Goal: Task Accomplishment & Management: Manage account settings

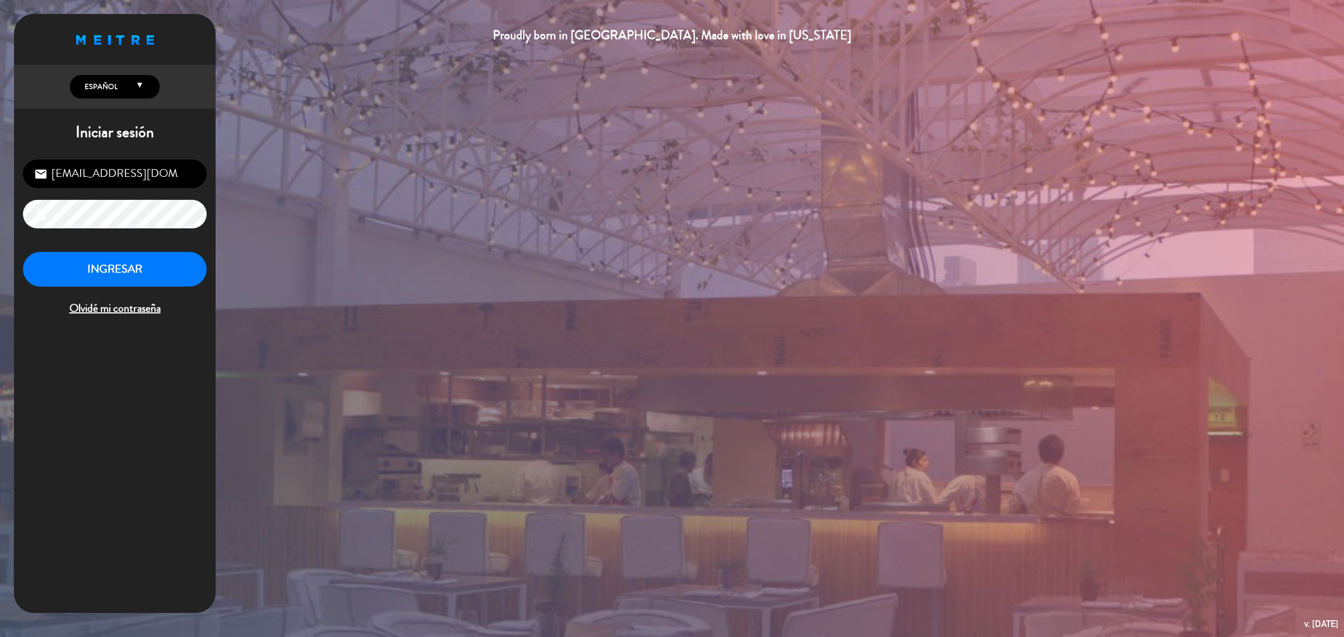
click at [155, 273] on button "INGRESAR" at bounding box center [115, 269] width 184 height 35
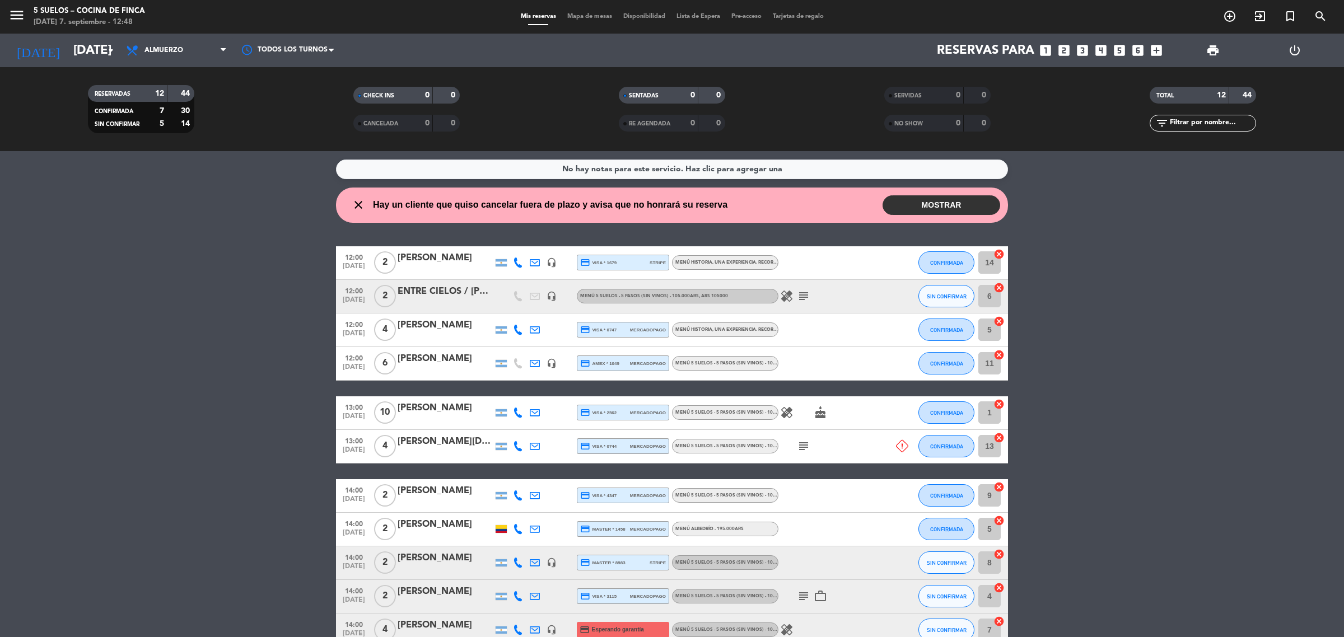
click at [945, 207] on button "MOSTRAR" at bounding box center [942, 205] width 118 height 20
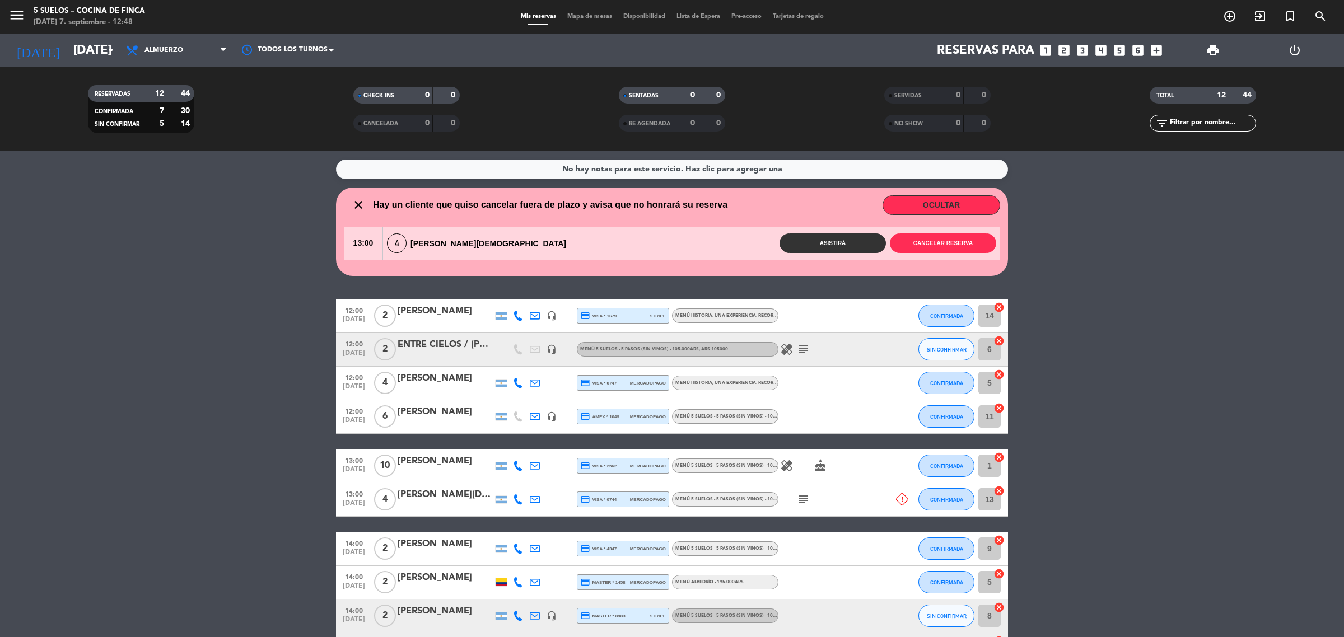
click at [945, 207] on button "OCULTAR" at bounding box center [942, 205] width 118 height 20
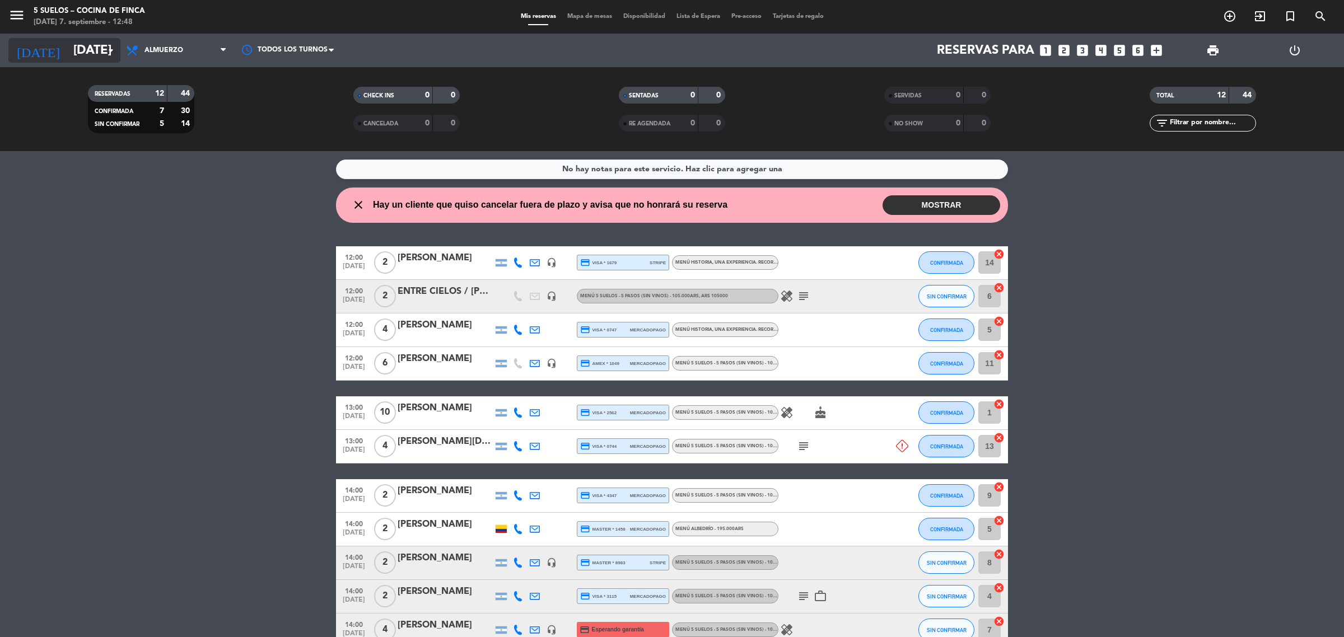
click at [68, 52] on input "[DATE]" at bounding box center [146, 50] width 156 height 25
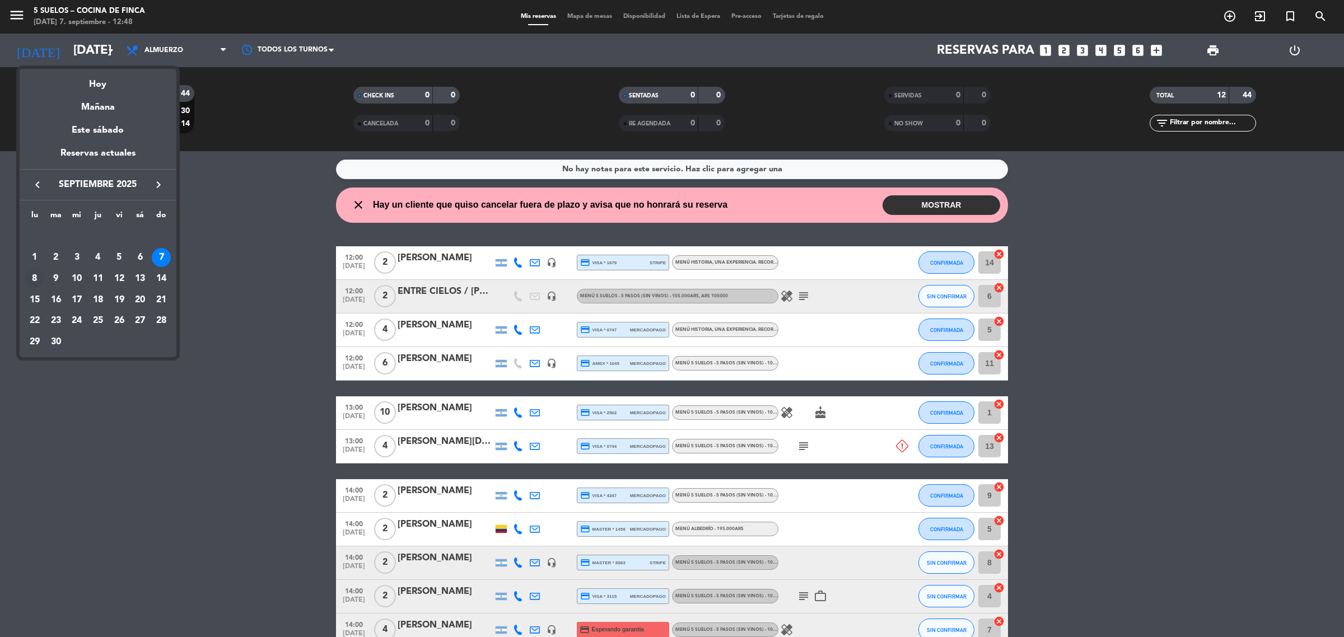
click at [38, 273] on div "8" at bounding box center [34, 278] width 19 height 19
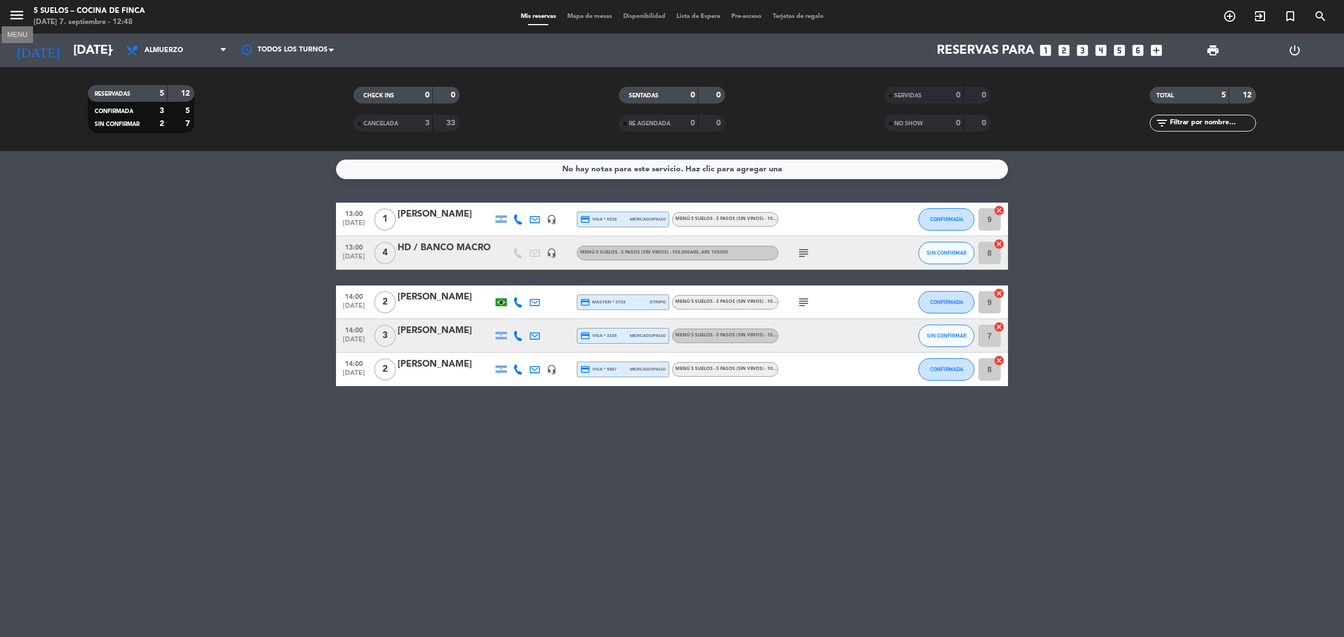
click at [14, 17] on icon "menu" at bounding box center [16, 15] width 17 height 17
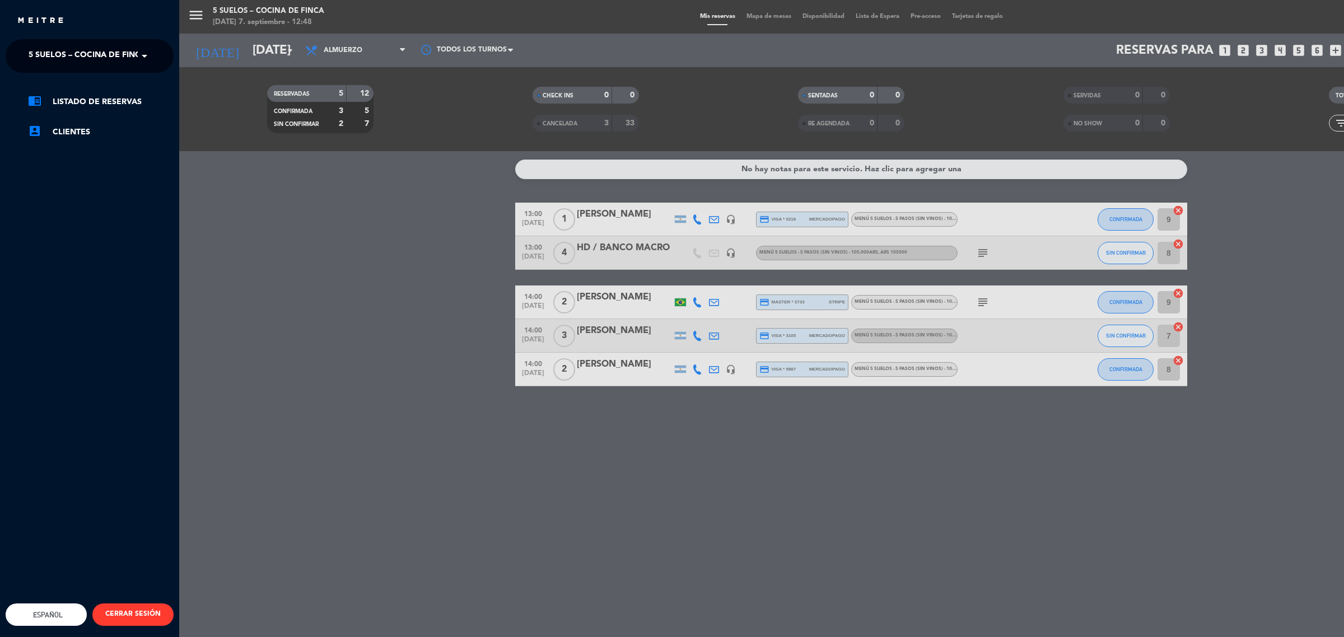
click at [86, 54] on span "5 SUELOS – COCINA DE FINCA" at bounding box center [88, 56] width 118 height 24
click at [108, 104] on span "FINCA VICTORIA – TURISMO" at bounding box center [66, 103] width 108 height 13
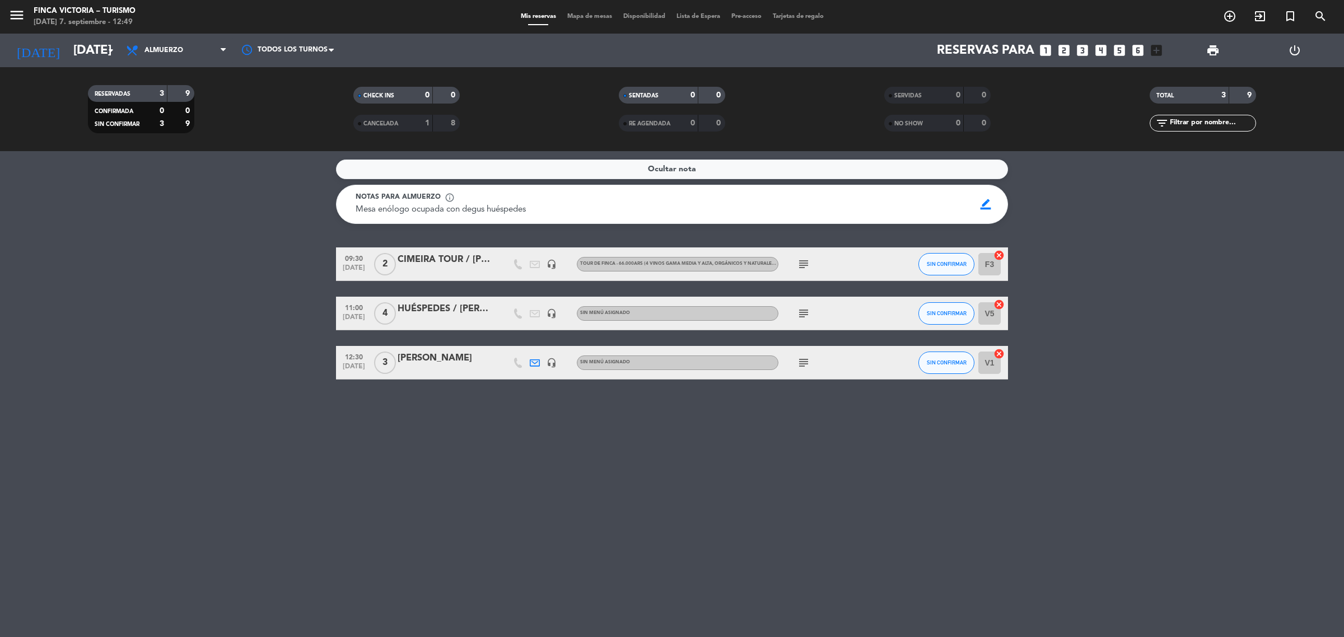
click at [459, 320] on div at bounding box center [445, 320] width 95 height 9
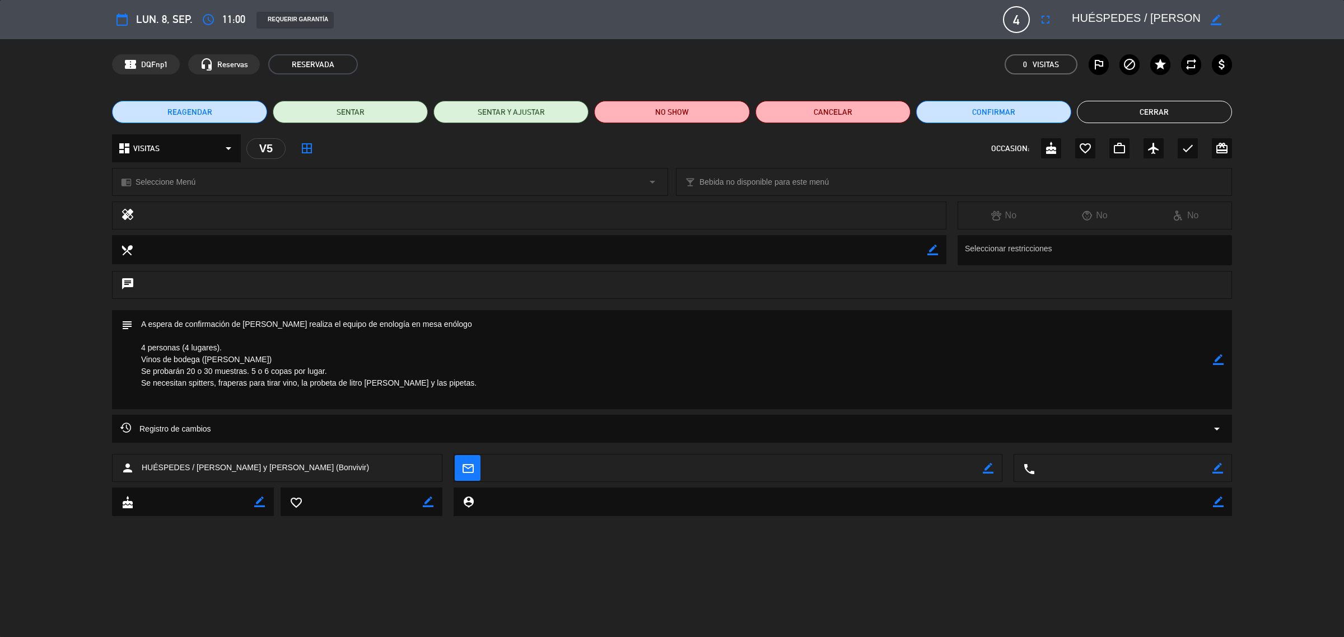
drag, startPoint x: 138, startPoint y: 357, endPoint x: 335, endPoint y: 404, distance: 202.6
click at [335, 404] on textarea at bounding box center [673, 359] width 1080 height 99
click at [118, 348] on div "subject border_color" at bounding box center [672, 359] width 1120 height 99
drag, startPoint x: 135, startPoint y: 320, endPoint x: 453, endPoint y: 410, distance: 330.0
click at [453, 410] on div "subject border_color" at bounding box center [672, 362] width 1344 height 105
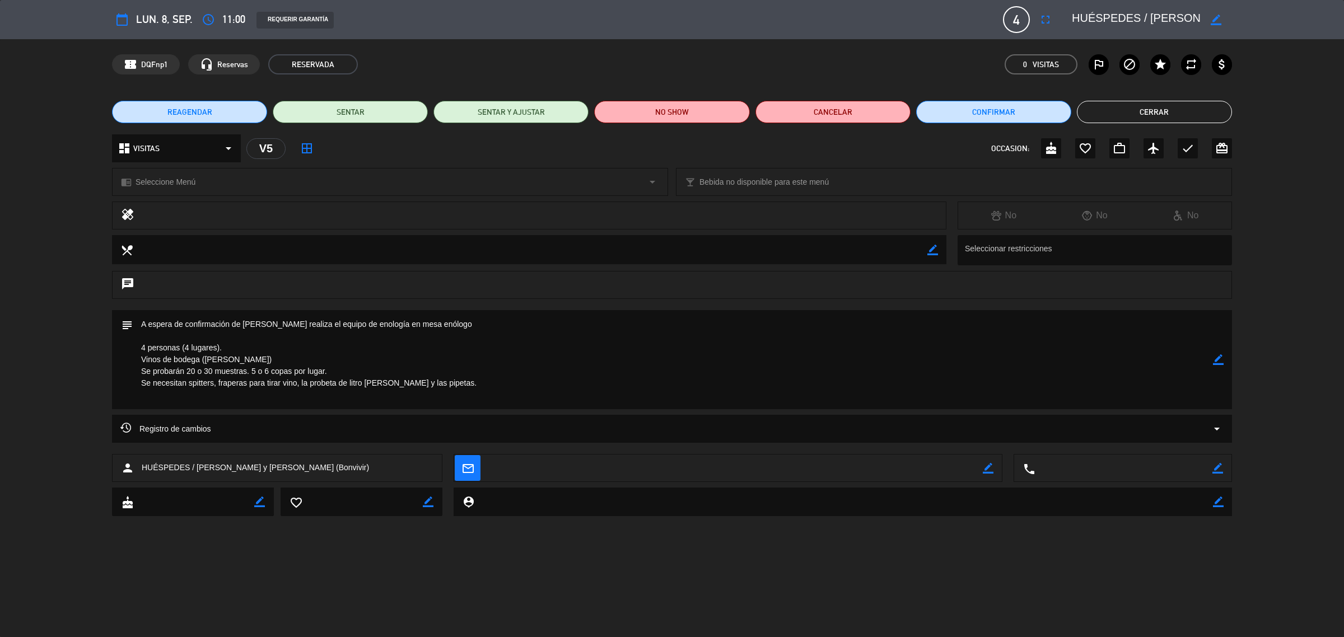
click at [1089, 108] on button "Cerrar" at bounding box center [1154, 112] width 155 height 22
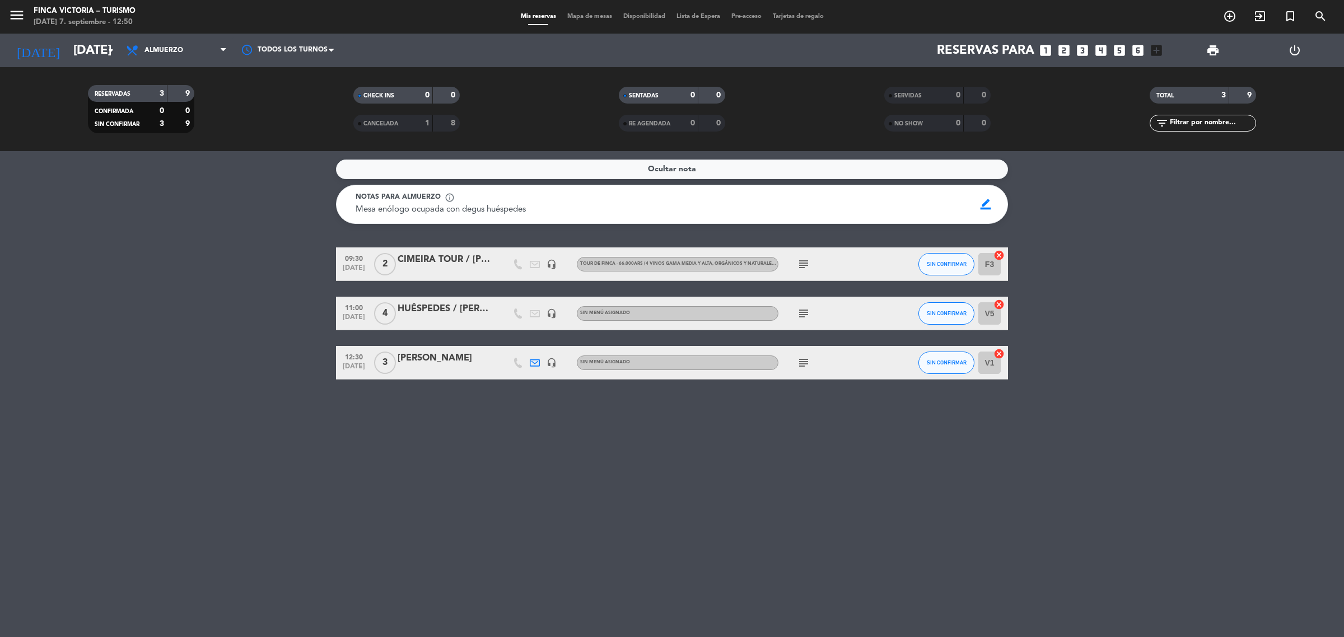
click at [432, 357] on div "[PERSON_NAME]" at bounding box center [445, 358] width 95 height 15
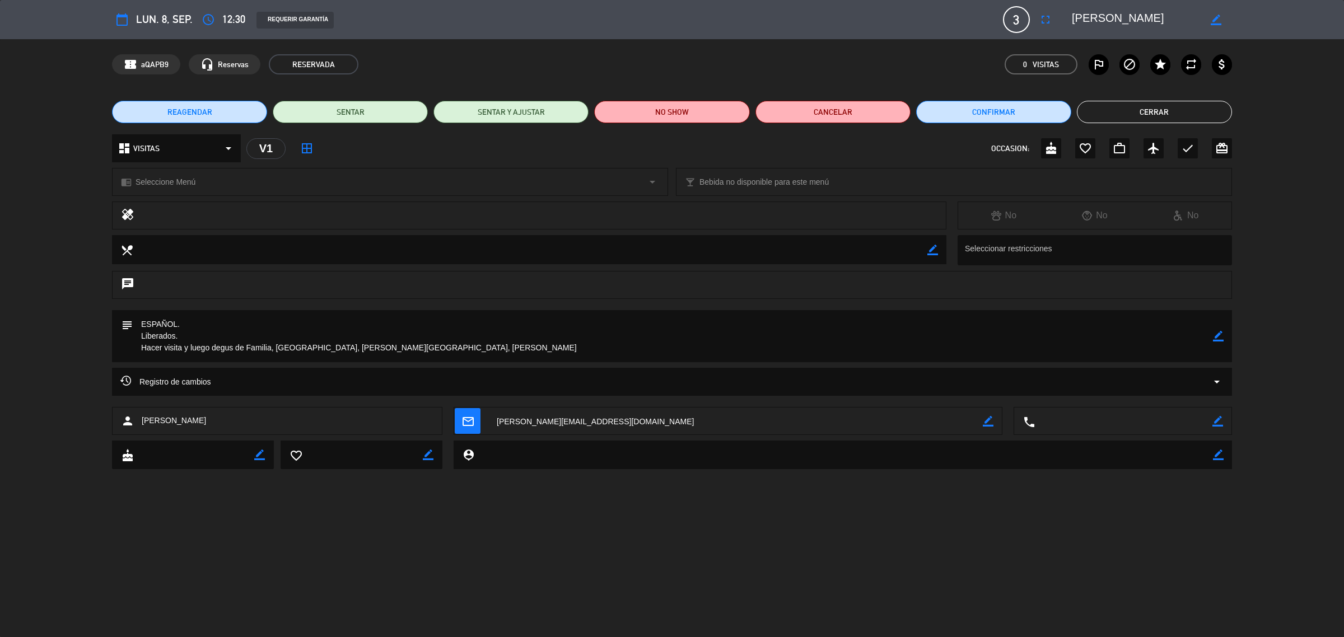
click at [1167, 121] on button "Cerrar" at bounding box center [1154, 112] width 155 height 22
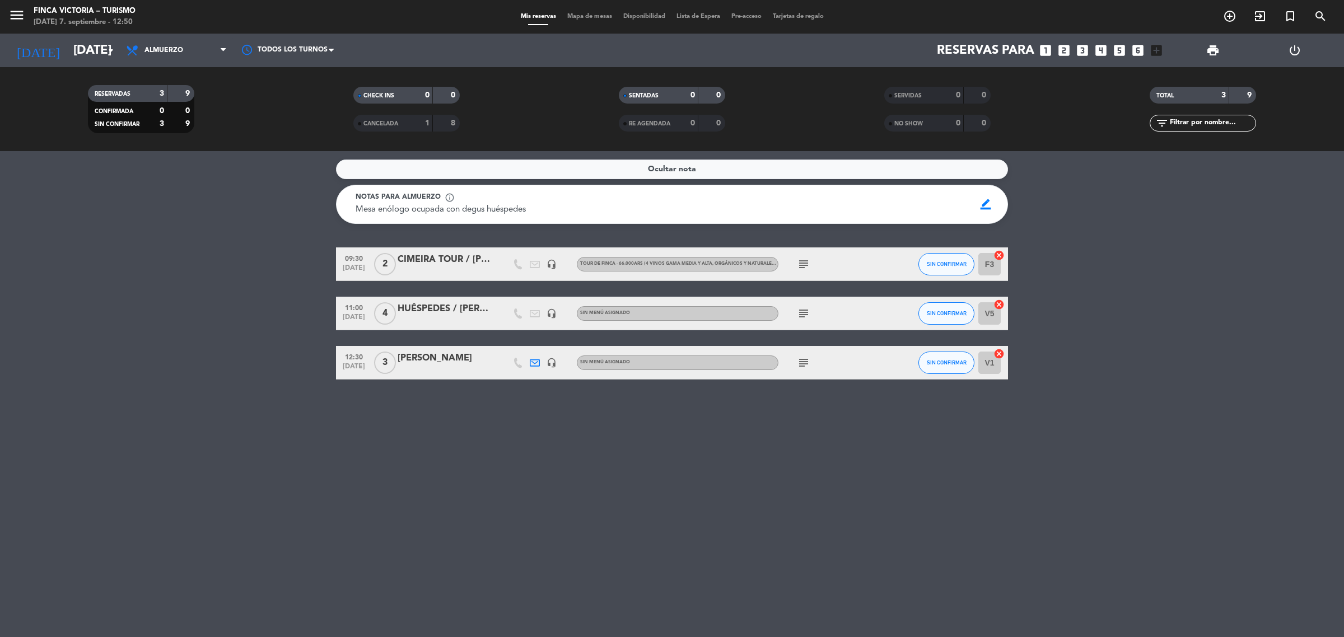
click at [404, 258] on div "CIMEIRA TOUR / [PERSON_NAME]" at bounding box center [445, 260] width 95 height 15
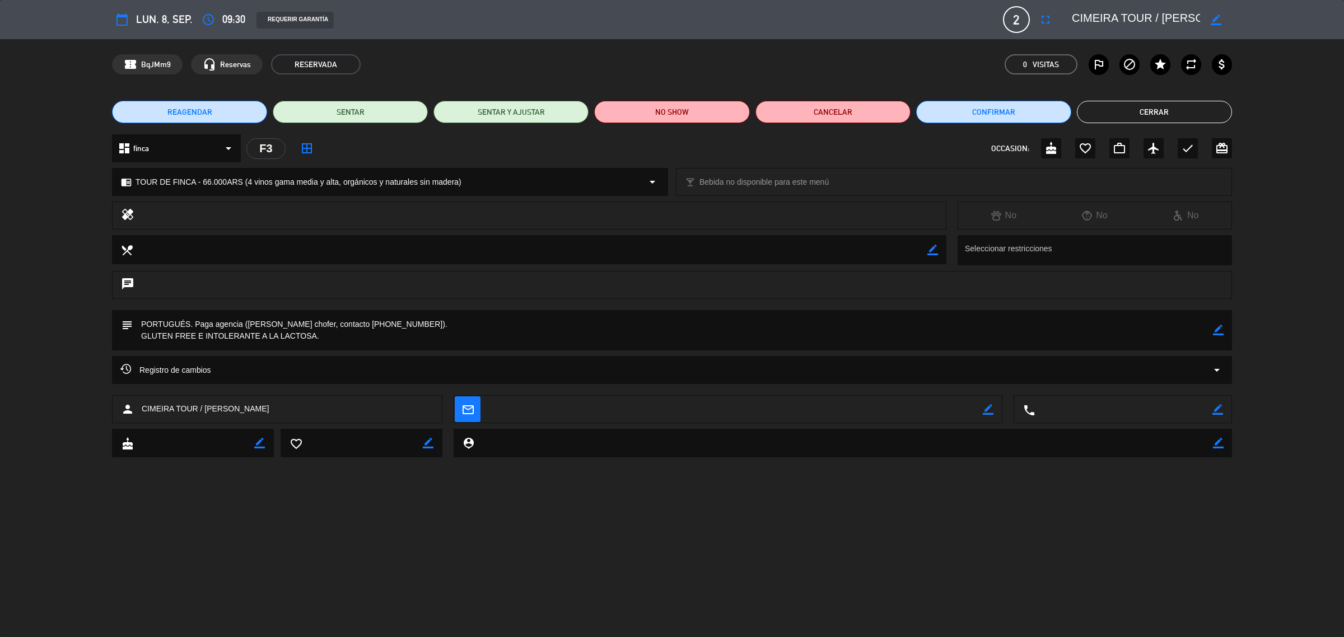
click at [1092, 106] on button "Cerrar" at bounding box center [1154, 112] width 155 height 22
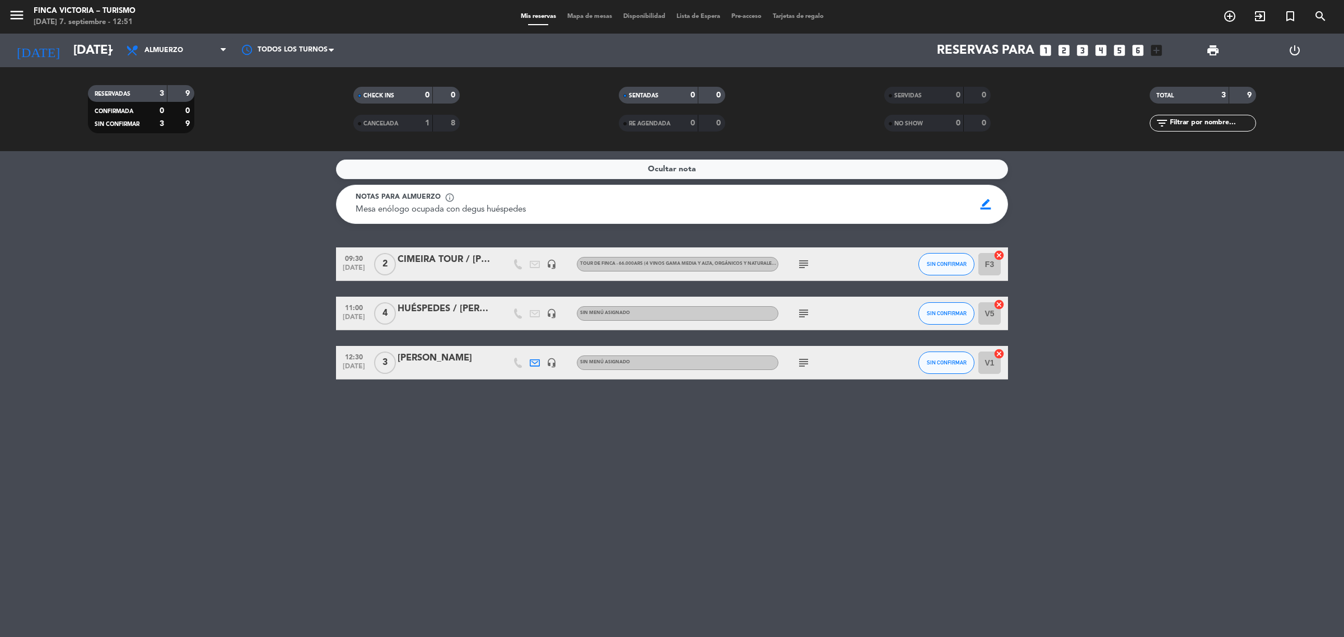
click at [454, 364] on div "[PERSON_NAME]" at bounding box center [445, 358] width 95 height 15
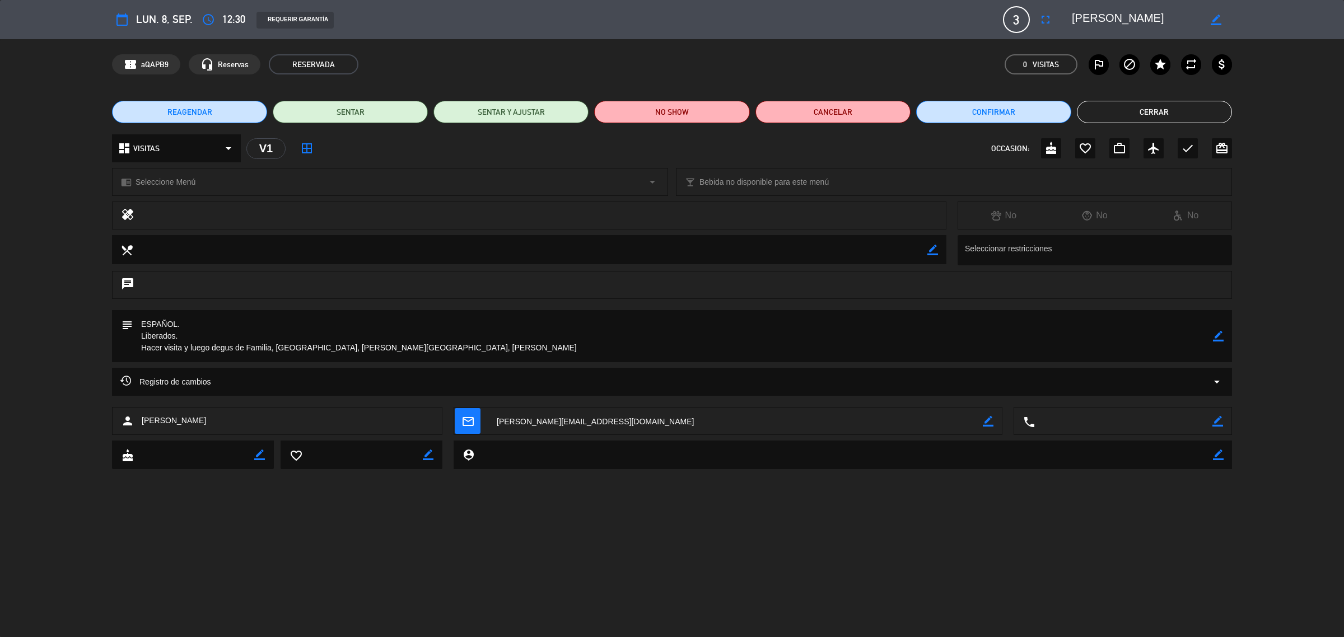
click at [1166, 108] on button "Cerrar" at bounding box center [1154, 112] width 155 height 22
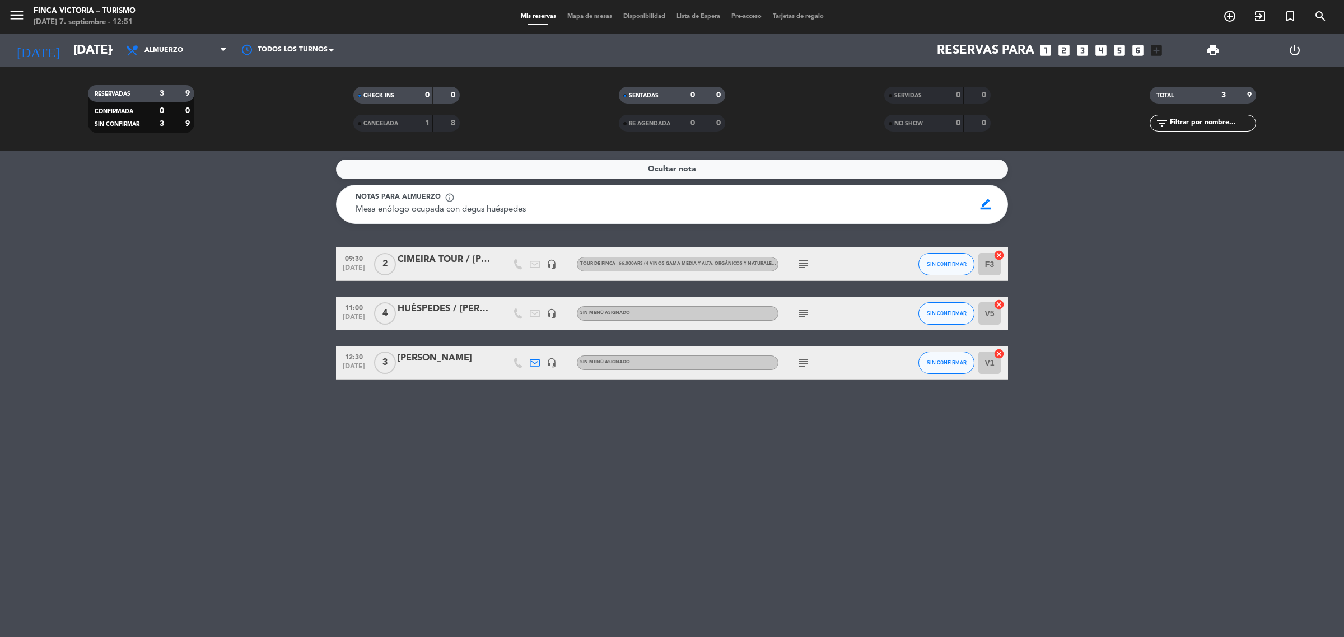
click at [437, 311] on div "HUÉSPEDES / [PERSON_NAME] y [PERSON_NAME] (Bonvivir)" at bounding box center [445, 309] width 95 height 15
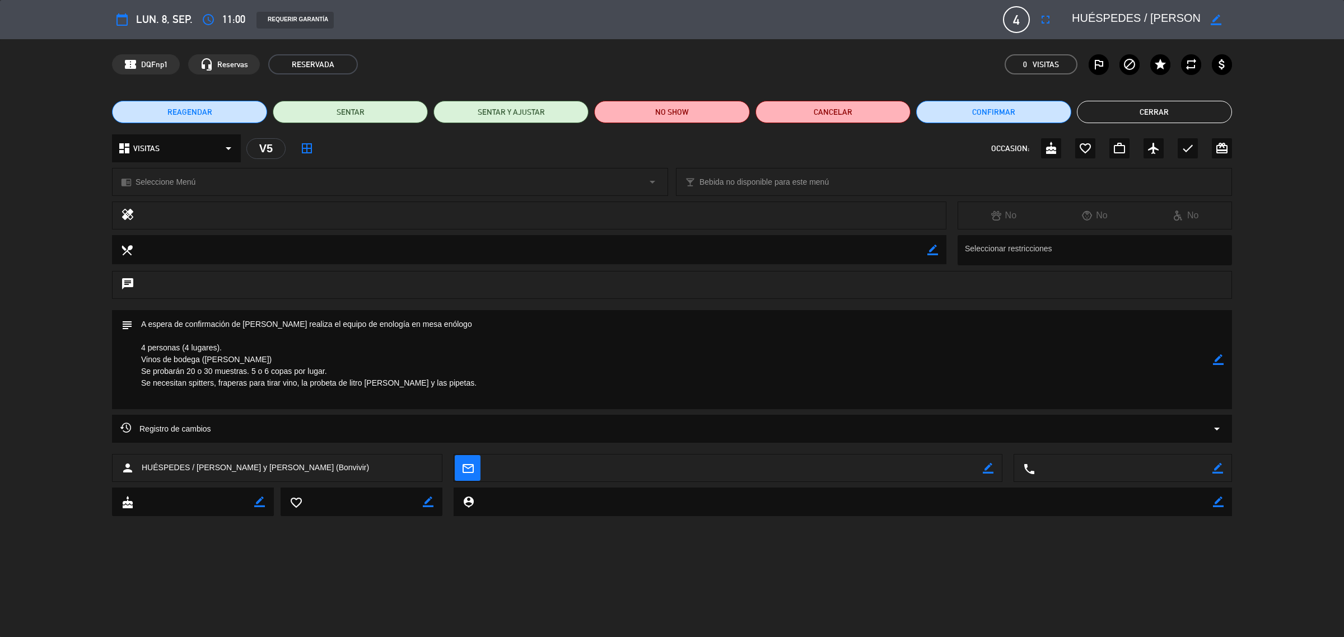
click at [1208, 105] on button "Cerrar" at bounding box center [1154, 112] width 155 height 22
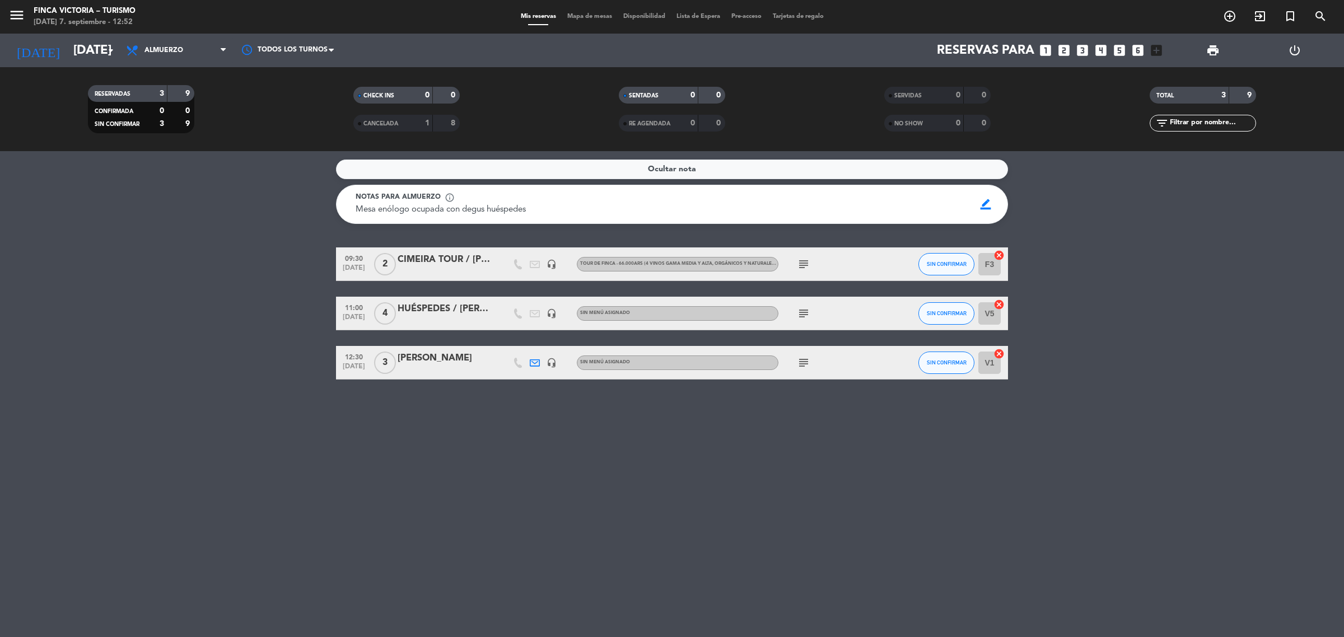
click at [426, 359] on div "[PERSON_NAME]" at bounding box center [445, 358] width 95 height 15
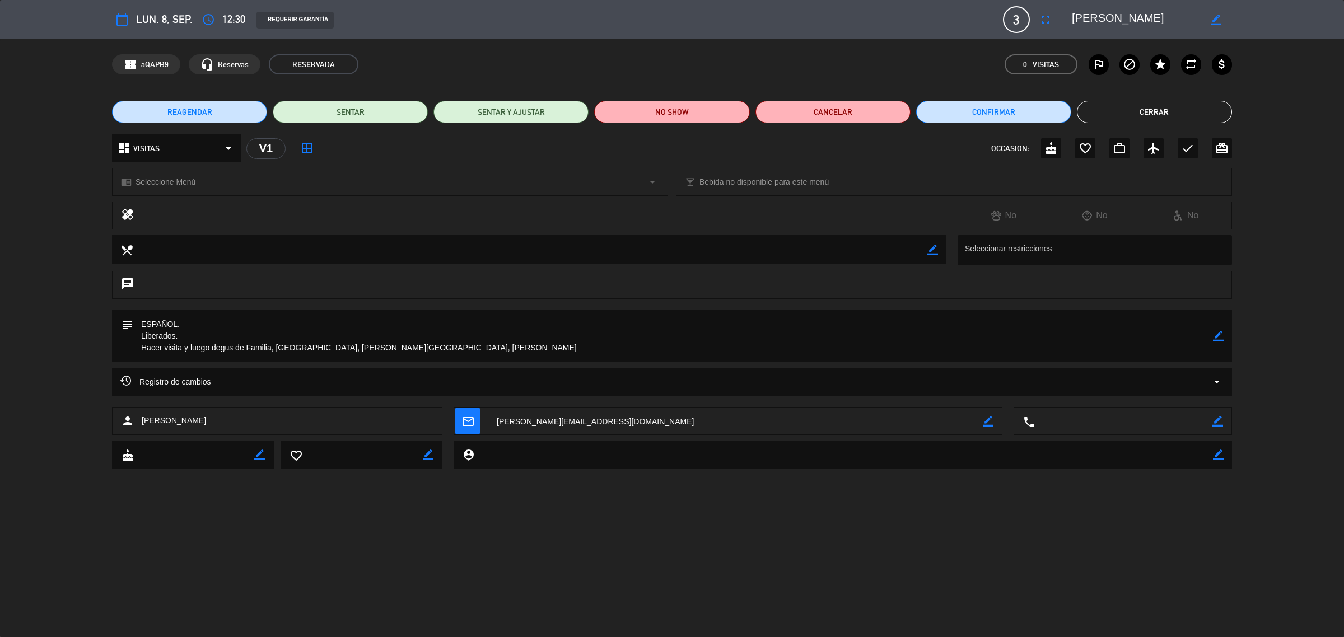
click at [1133, 118] on button "Cerrar" at bounding box center [1154, 112] width 155 height 22
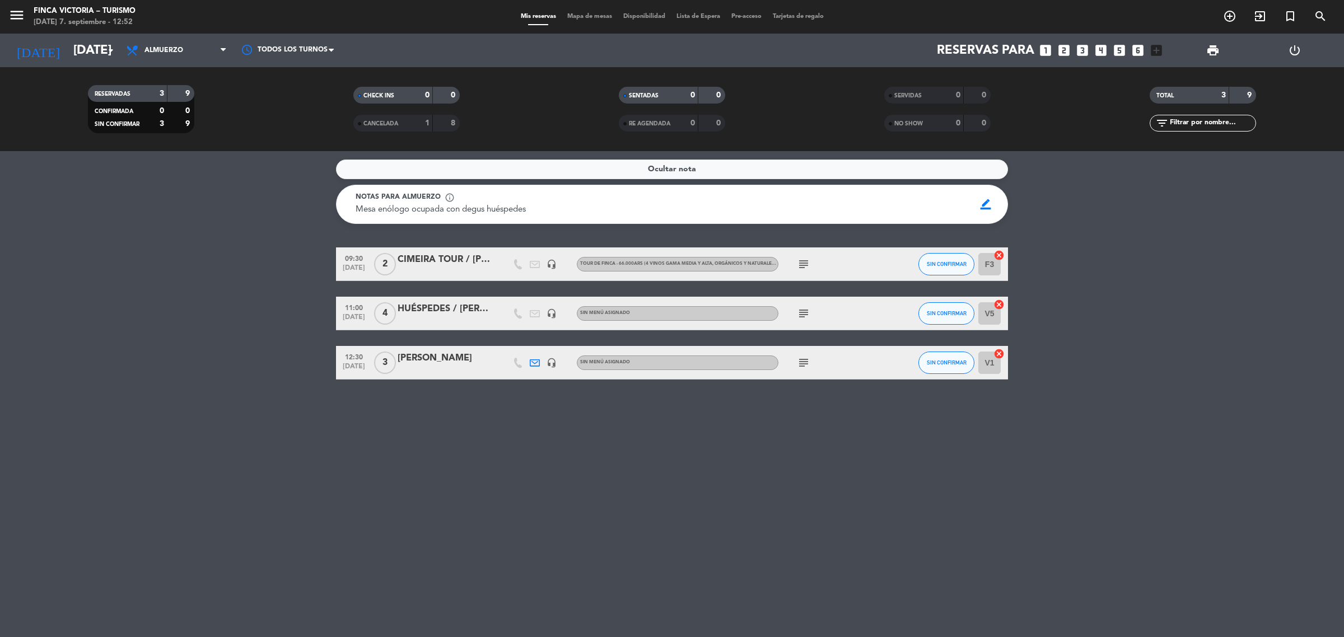
click at [463, 315] on div "HUÉSPEDES / [PERSON_NAME] y [PERSON_NAME] (Bonvivir)" at bounding box center [445, 309] width 95 height 15
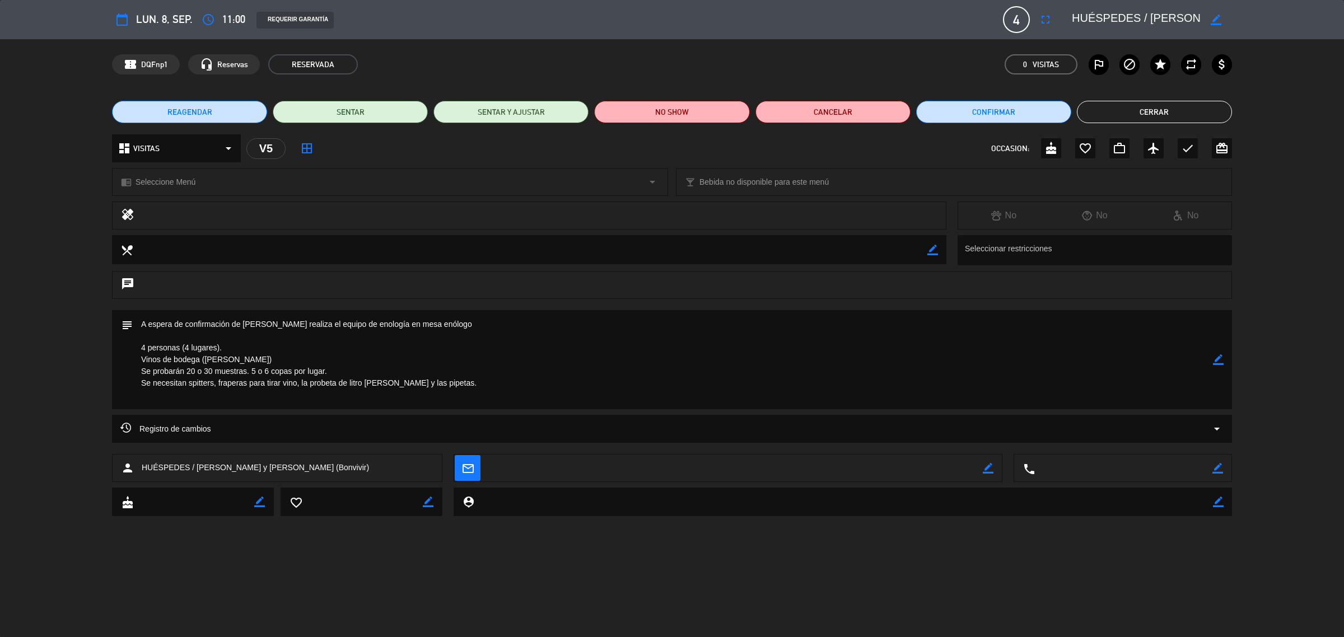
click at [1112, 113] on button "Cerrar" at bounding box center [1154, 112] width 155 height 22
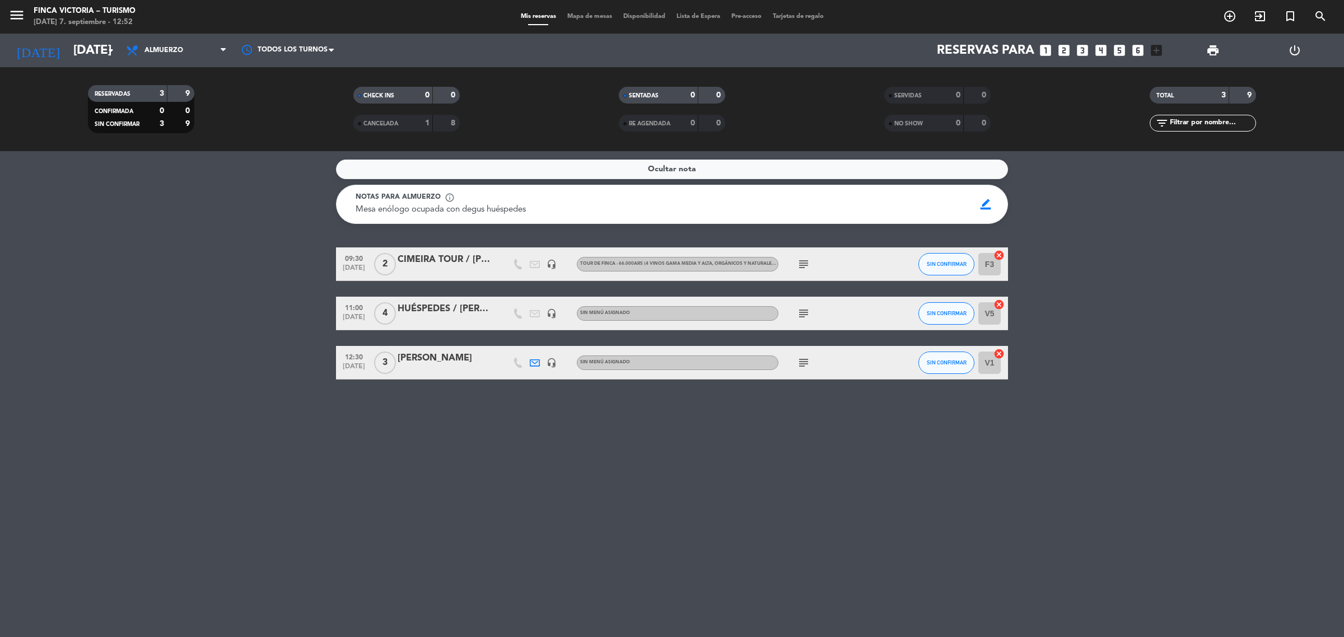
click at [458, 269] on div at bounding box center [445, 271] width 95 height 9
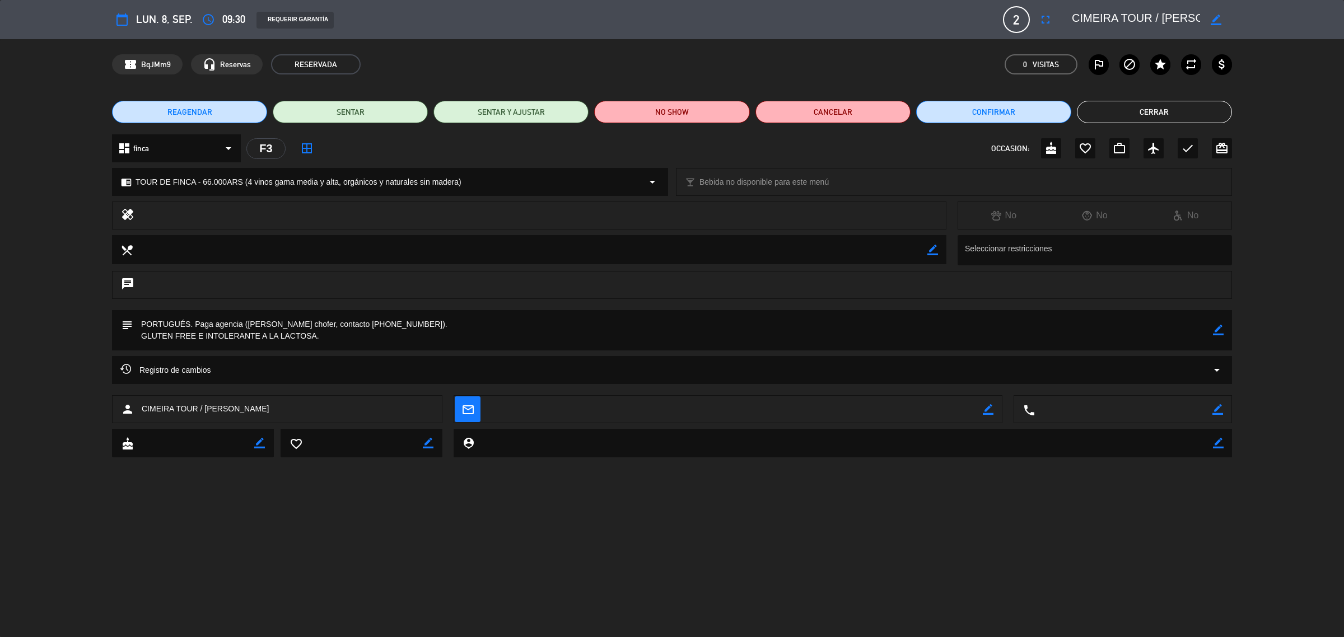
click at [1178, 105] on button "Cerrar" at bounding box center [1154, 112] width 155 height 22
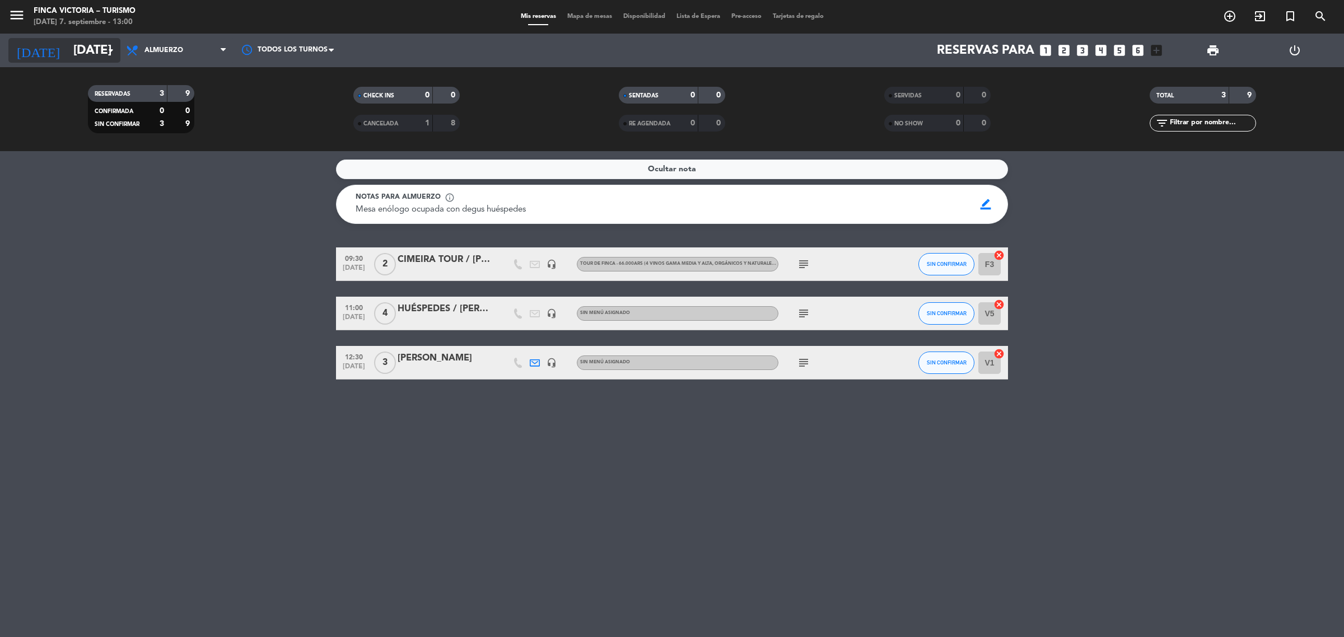
click at [68, 50] on input "[DATE]" at bounding box center [146, 50] width 156 height 25
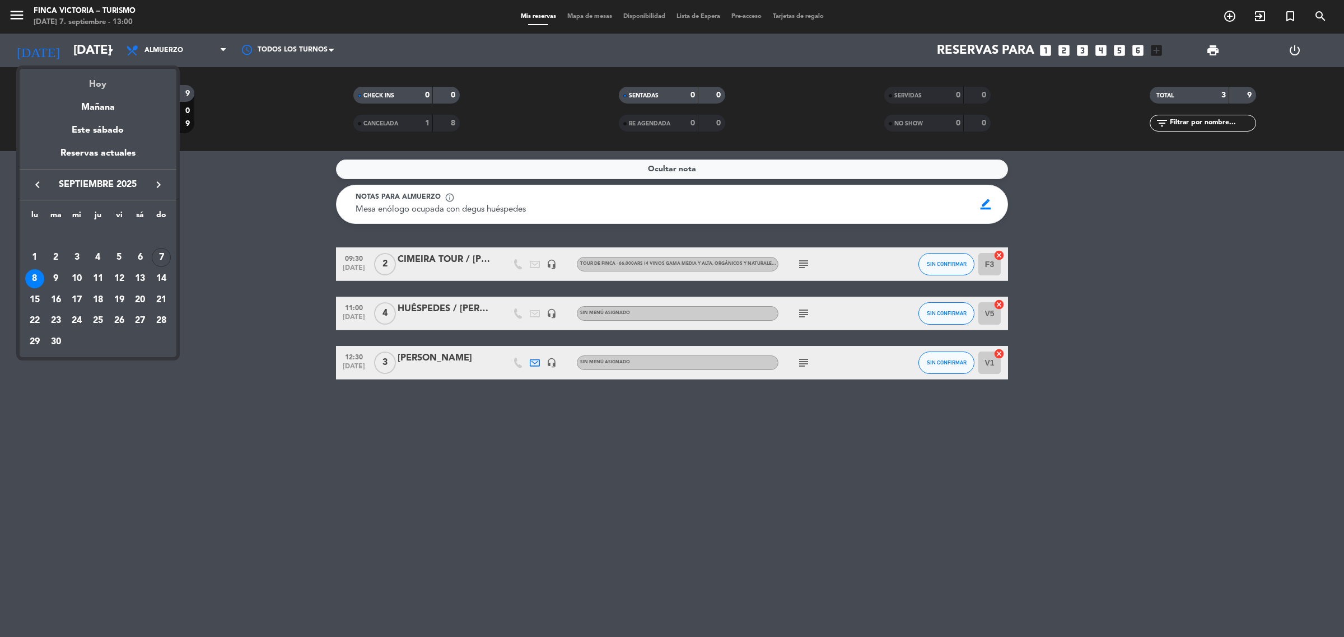
click at [76, 74] on div "Hoy" at bounding box center [98, 80] width 157 height 23
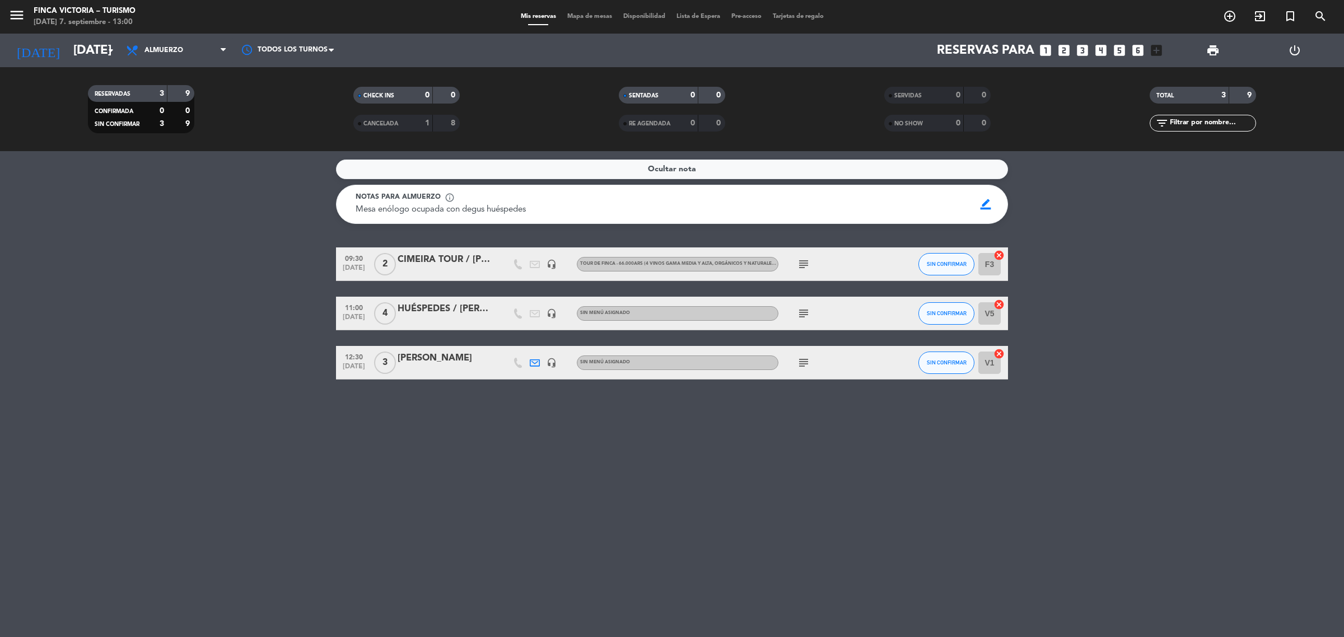
type input "[DATE]"
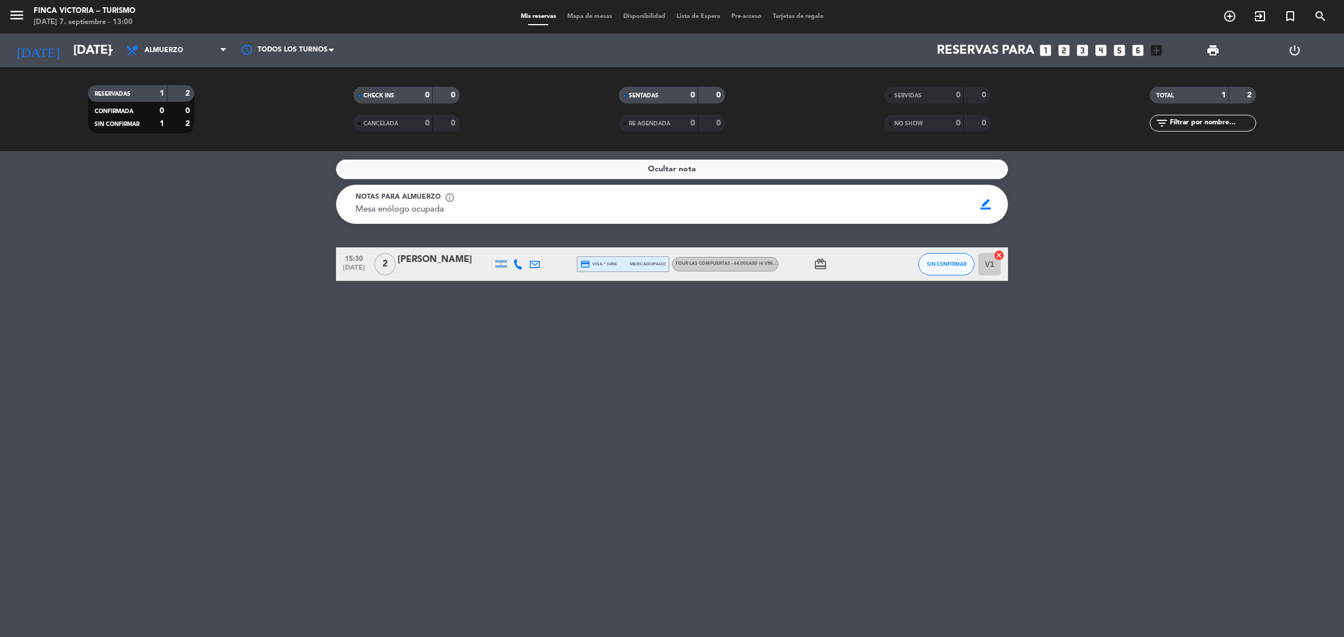
click at [166, 409] on div "Ocultar nota Notas para almuerzo info_outline Mesa enólogo ocupada Mesa enólogo…" at bounding box center [672, 394] width 1344 height 486
click at [824, 264] on icon "card_giftcard" at bounding box center [820, 264] width 13 height 13
click at [413, 269] on div at bounding box center [445, 271] width 95 height 9
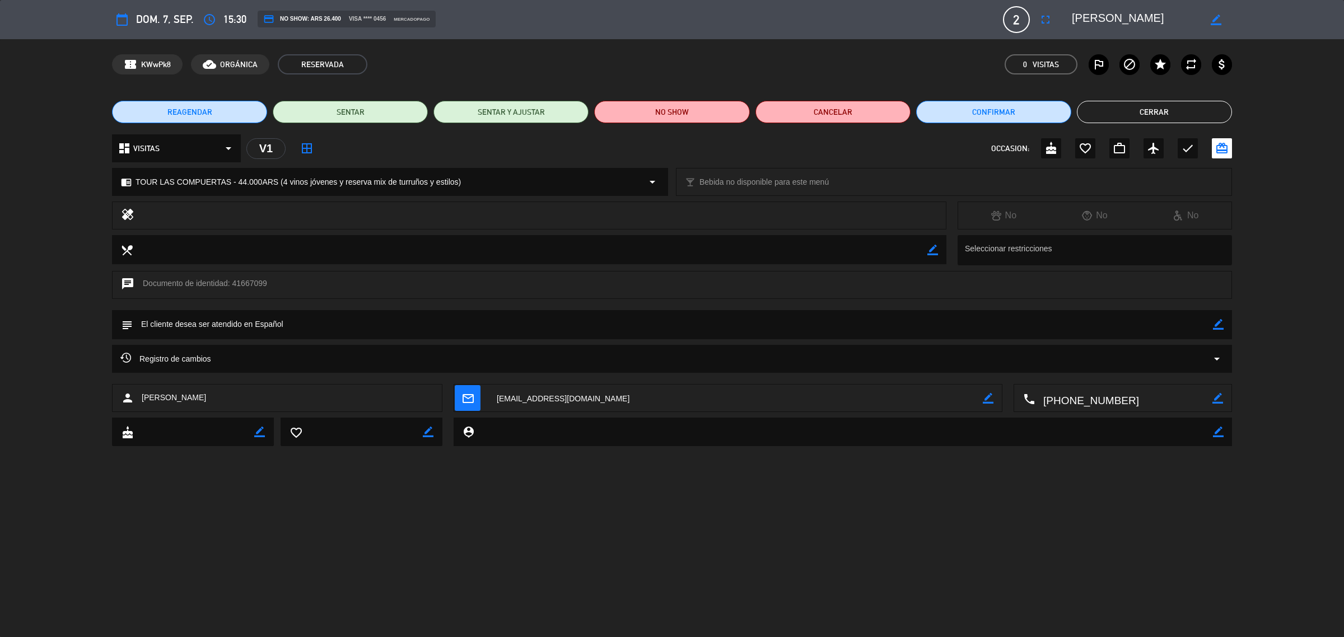
click at [1165, 111] on button "Cerrar" at bounding box center [1154, 112] width 155 height 22
